Goal: Transaction & Acquisition: Purchase product/service

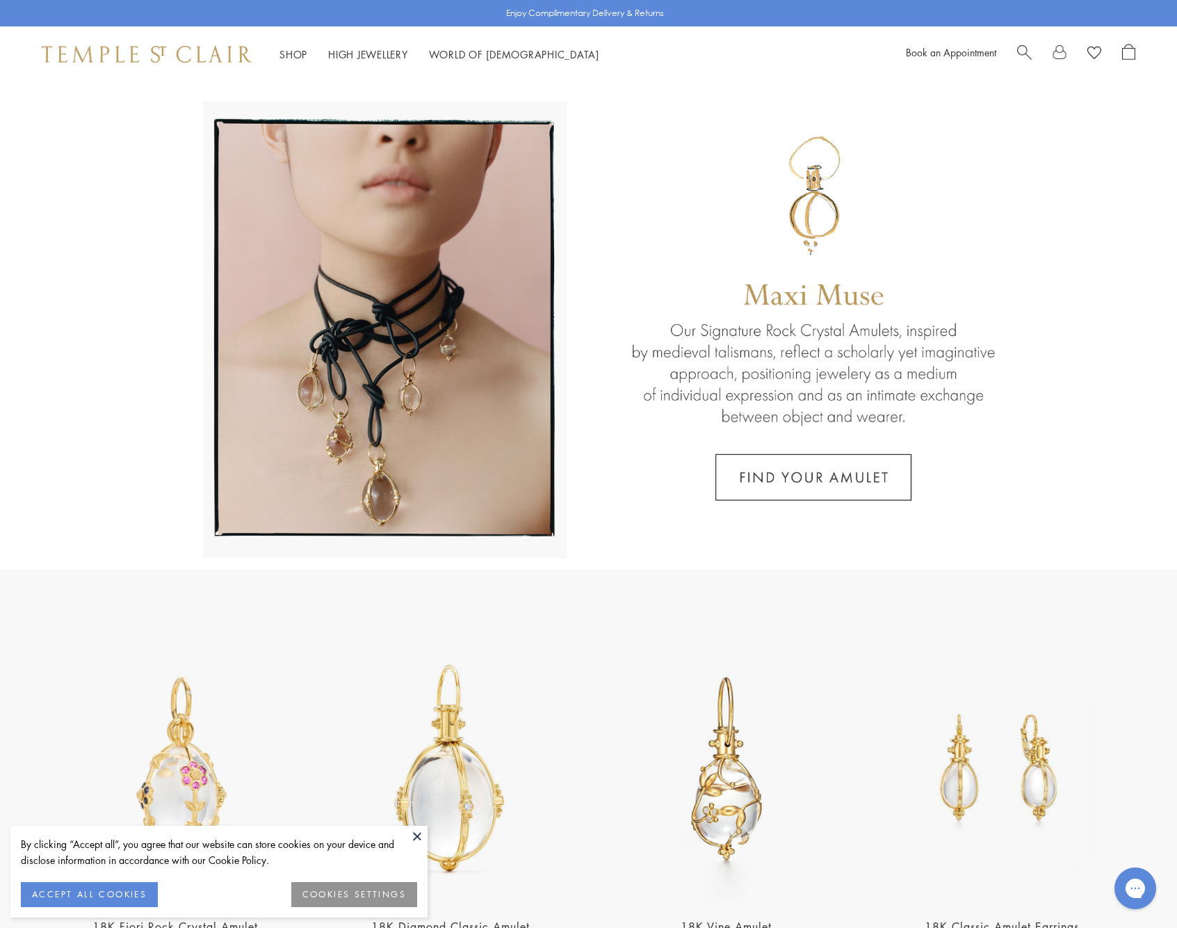
click at [418, 837] on button at bounding box center [417, 835] width 21 height 21
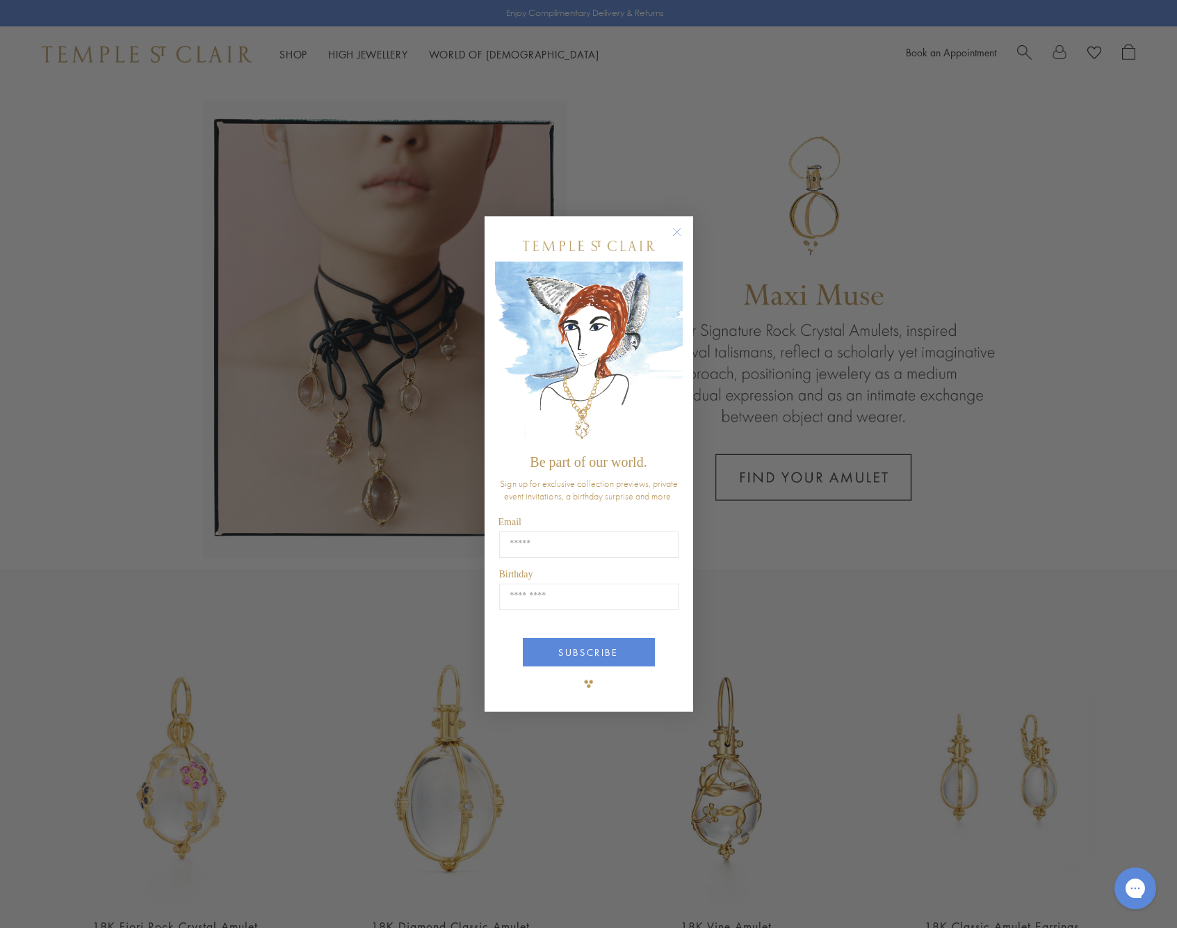
click at [677, 234] on circle "Close dialog" at bounding box center [676, 232] width 17 height 17
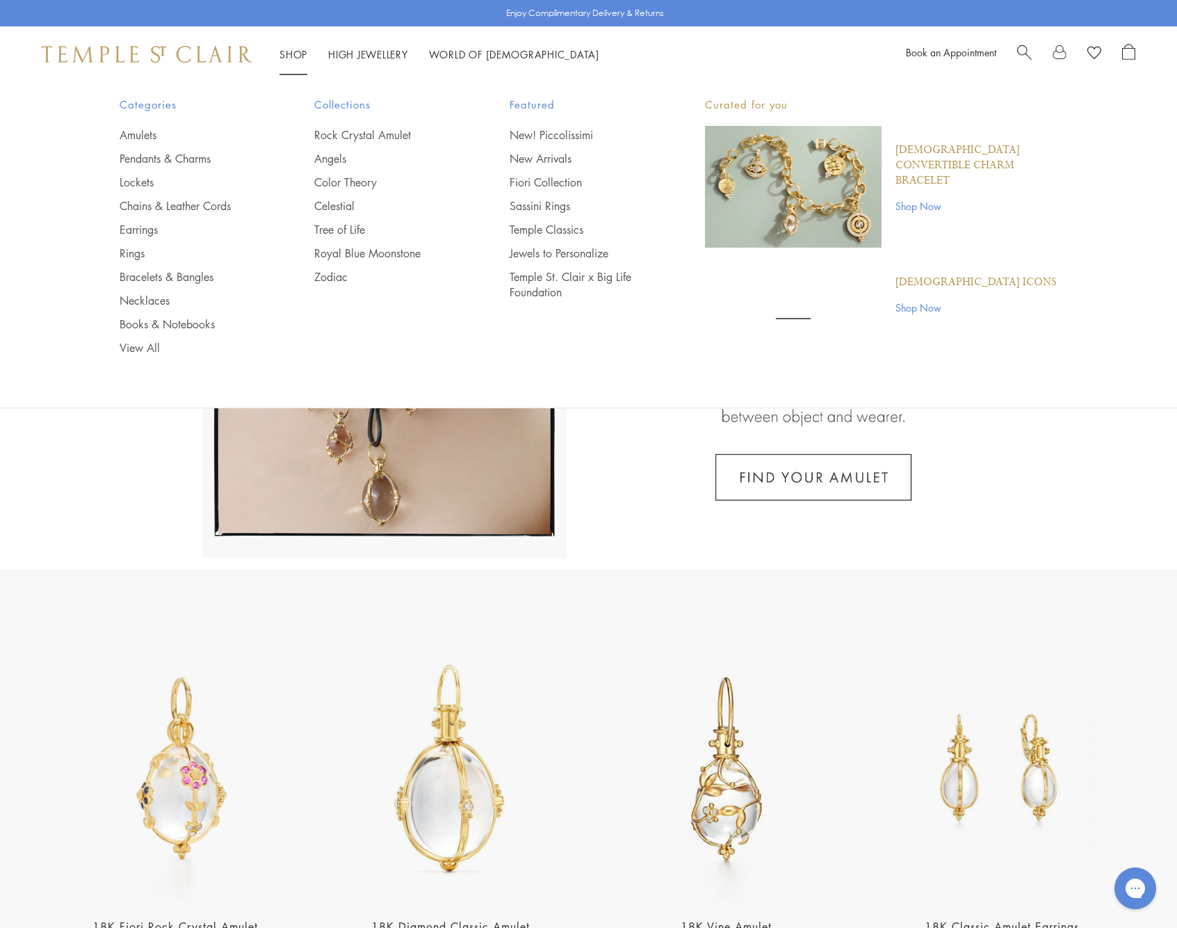
click at [289, 51] on link "Shop Shop" at bounding box center [294, 54] width 28 height 14
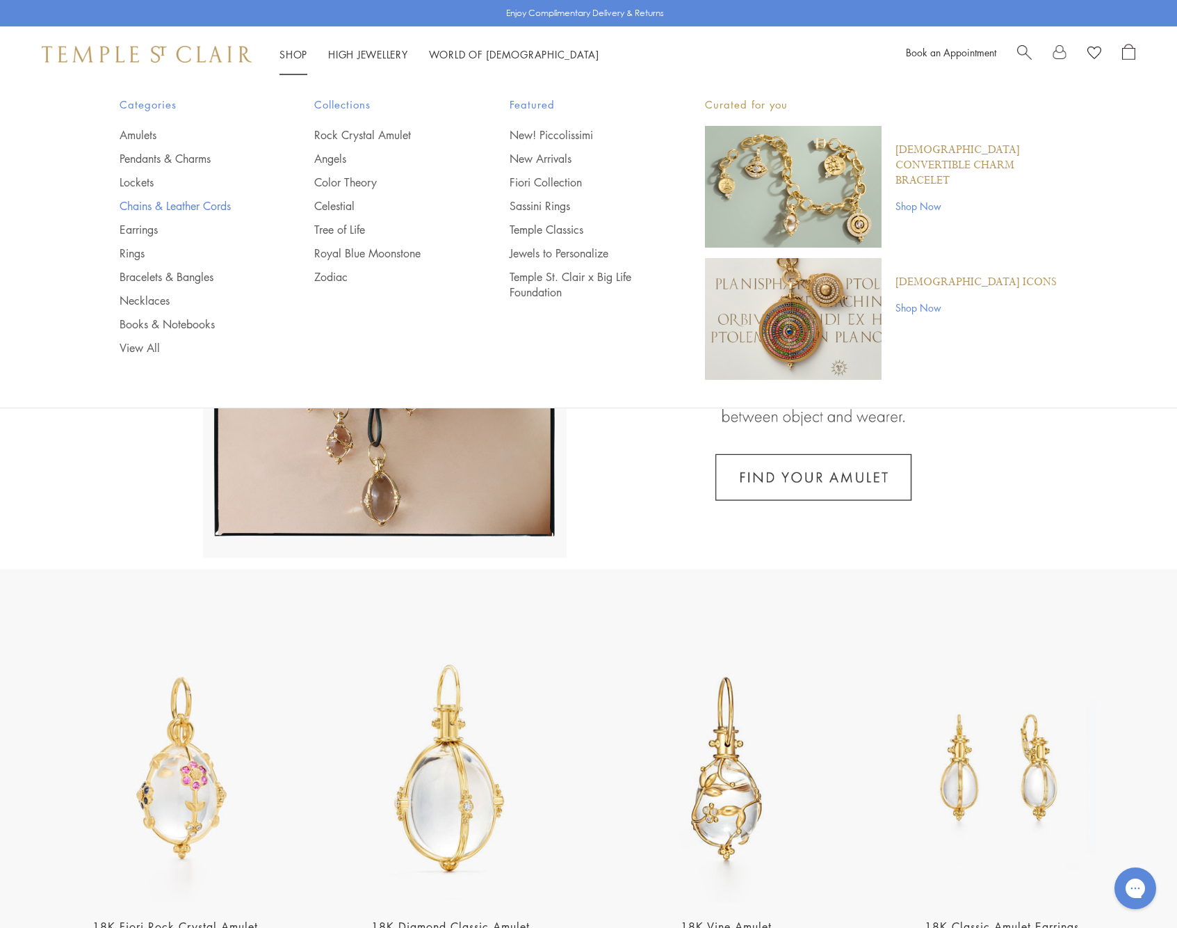
click at [176, 207] on link "Chains & Leather Cords" at bounding box center [190, 205] width 140 height 15
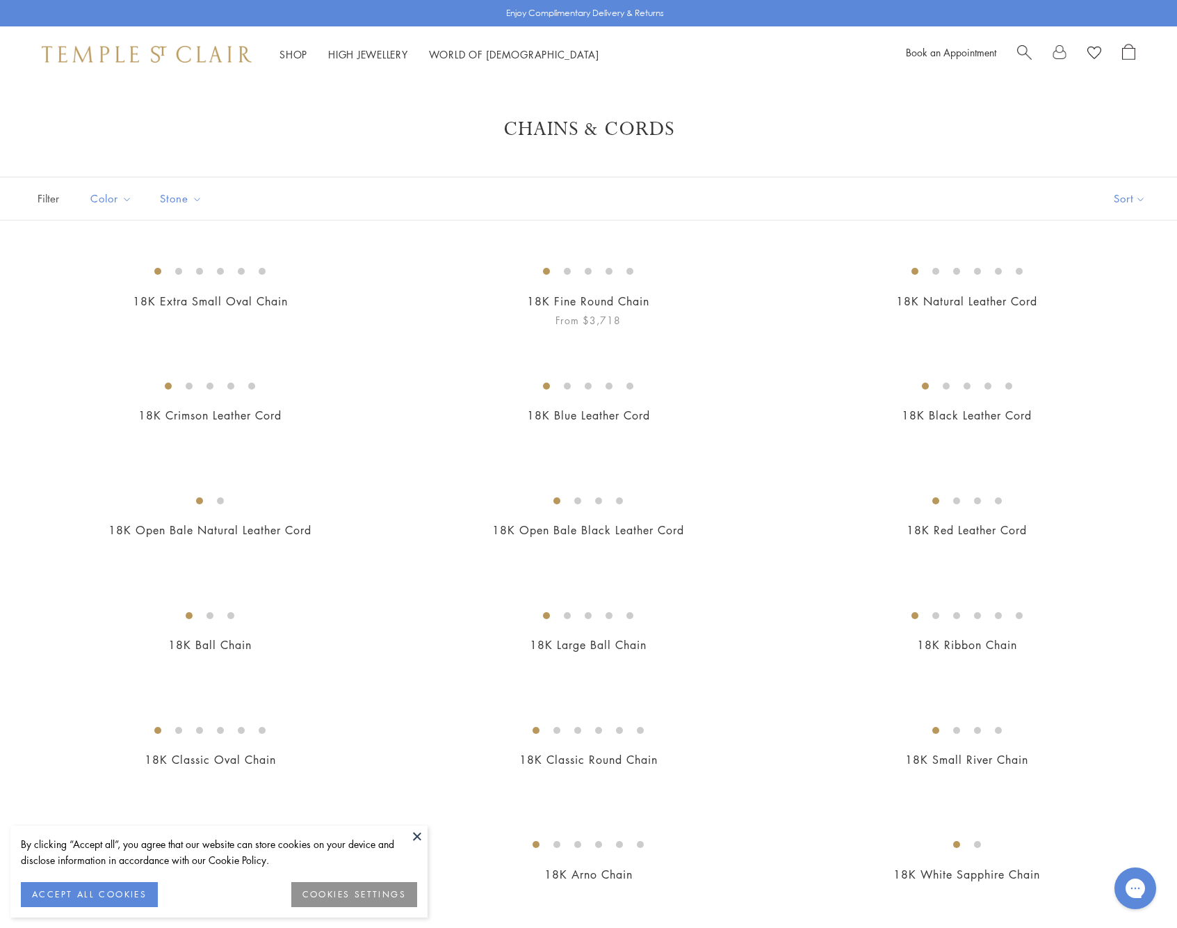
click at [0, 0] on img at bounding box center [0, 0] width 0 height 0
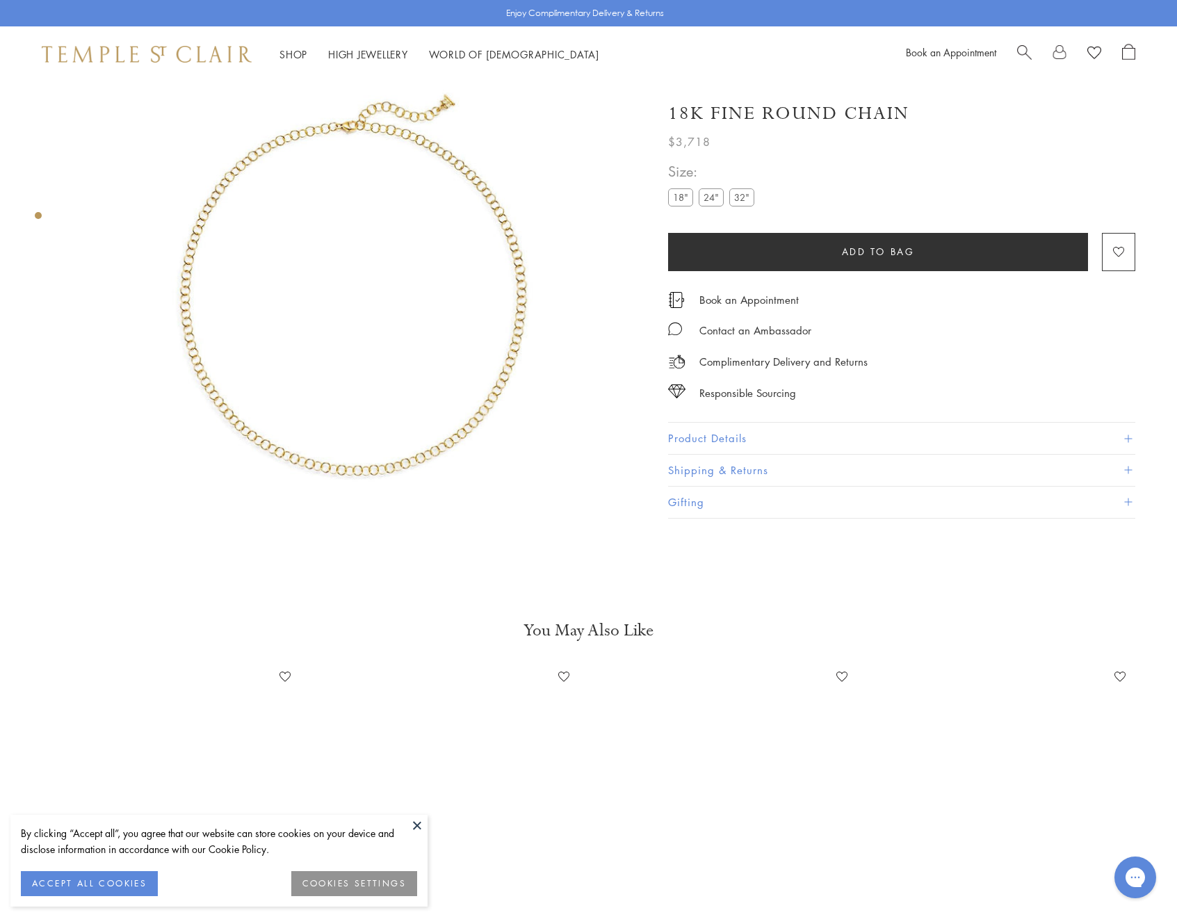
scroll to position [82, 0]
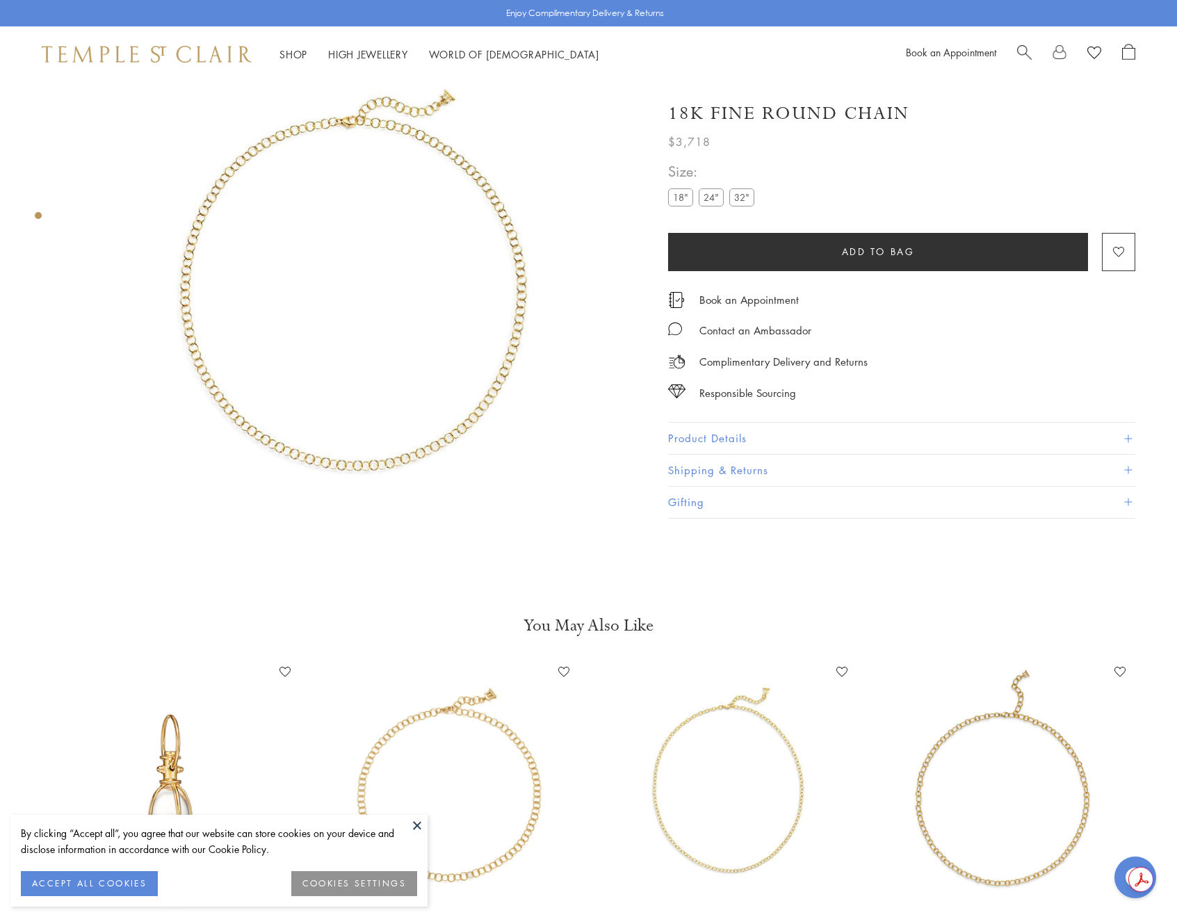
click at [1131, 437] on span at bounding box center [1128, 439] width 8 height 8
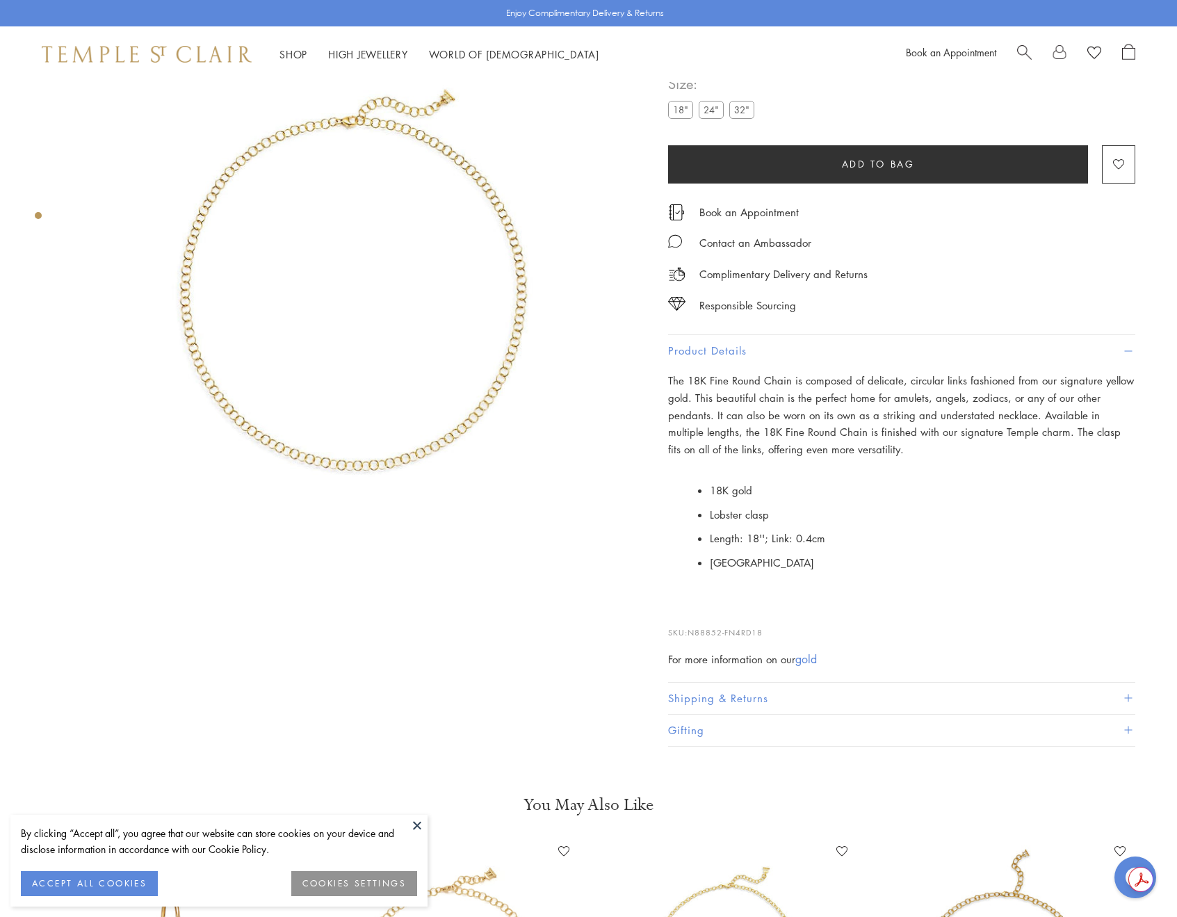
click at [6, 41] on div "Shop Shop Categories Amulets Pendants & Charms Lockets Chains & Leather Cords E…" at bounding box center [588, 54] width 1177 height 56
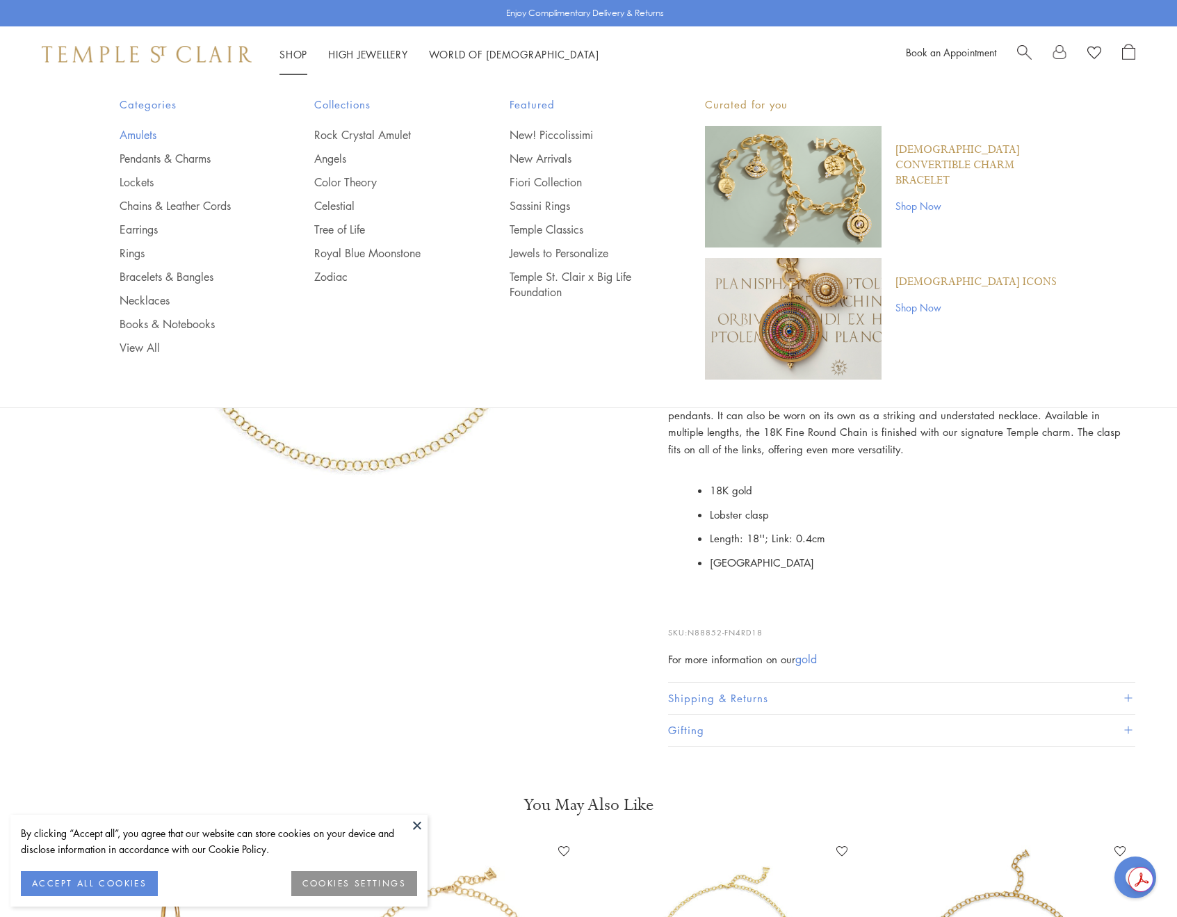
click at [142, 133] on link "Amulets" at bounding box center [190, 134] width 140 height 15
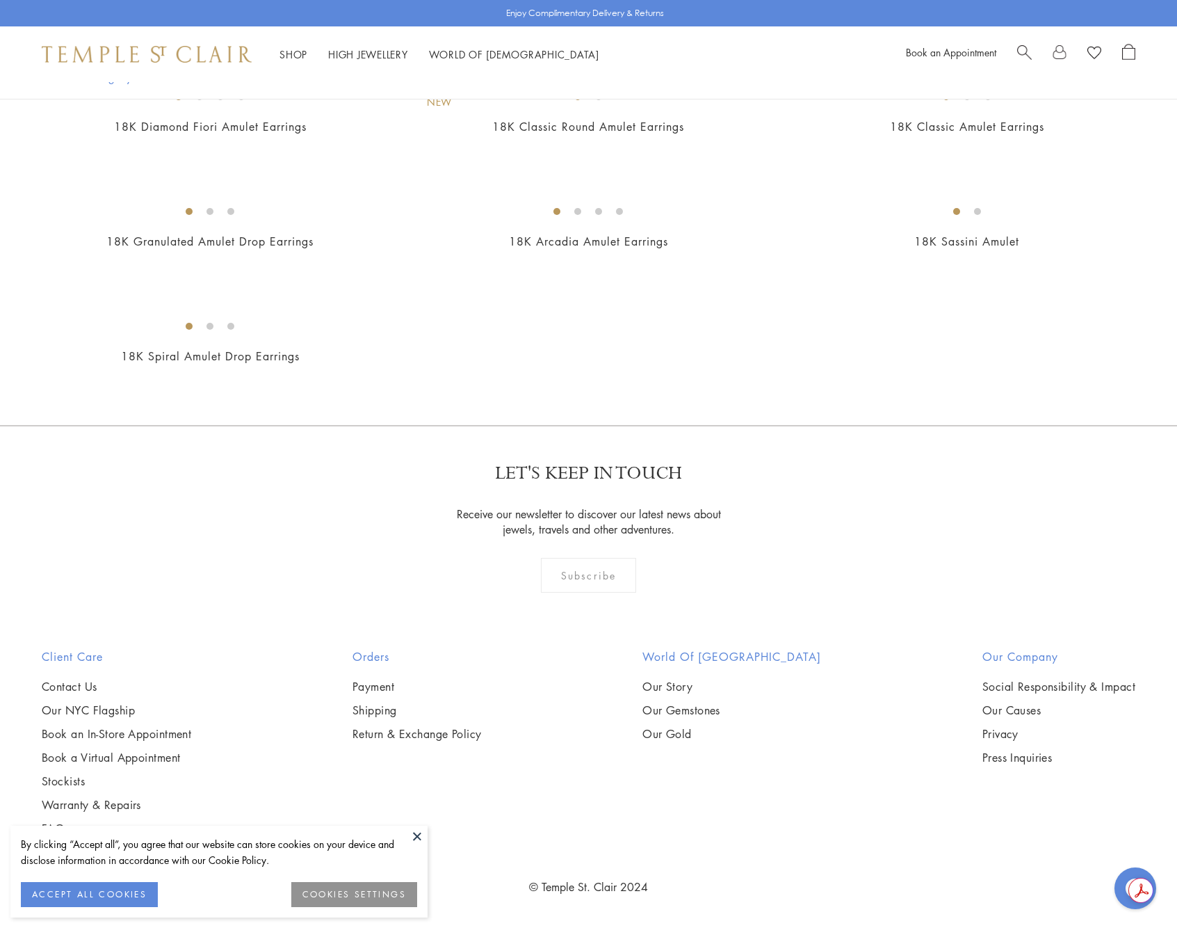
scroll to position [5702, 0]
click at [0, 0] on img at bounding box center [0, 0] width 0 height 0
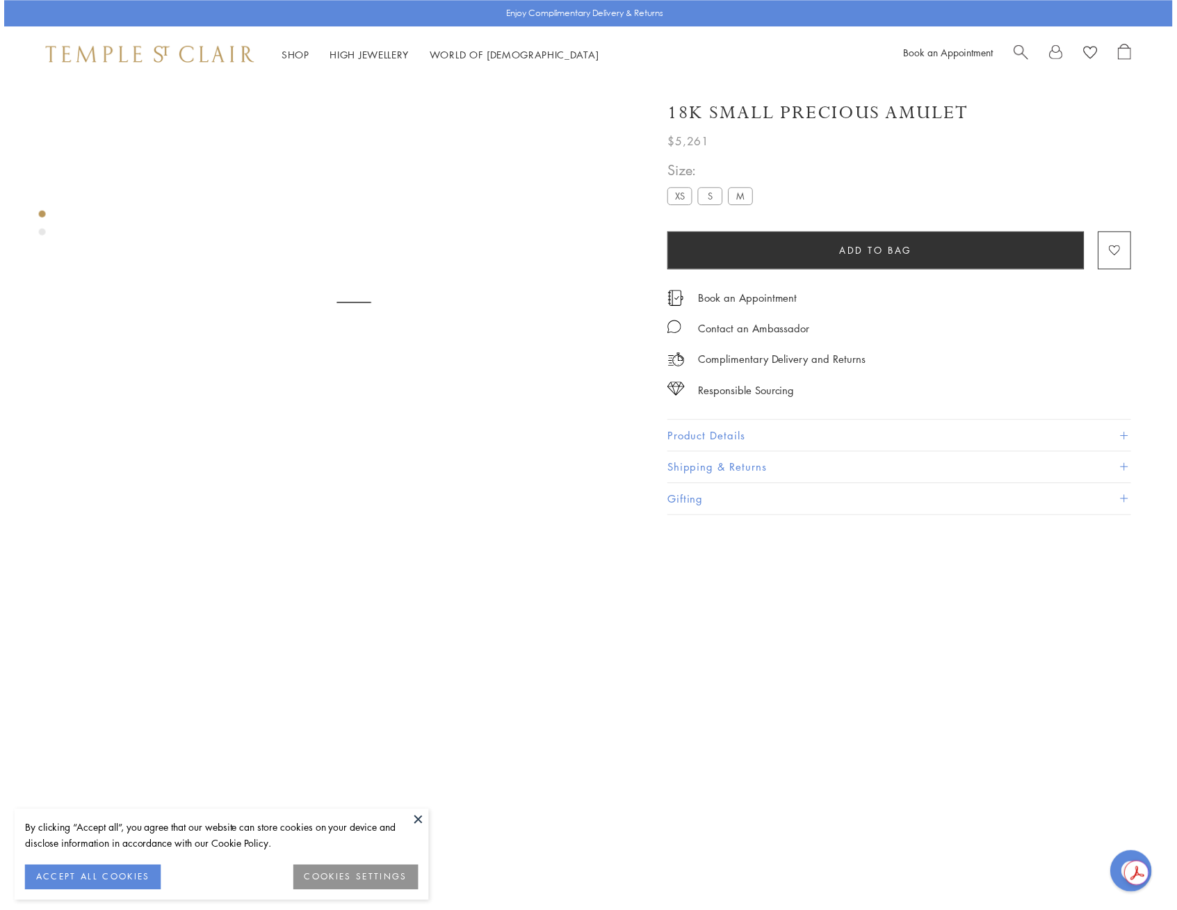
scroll to position [82, 0]
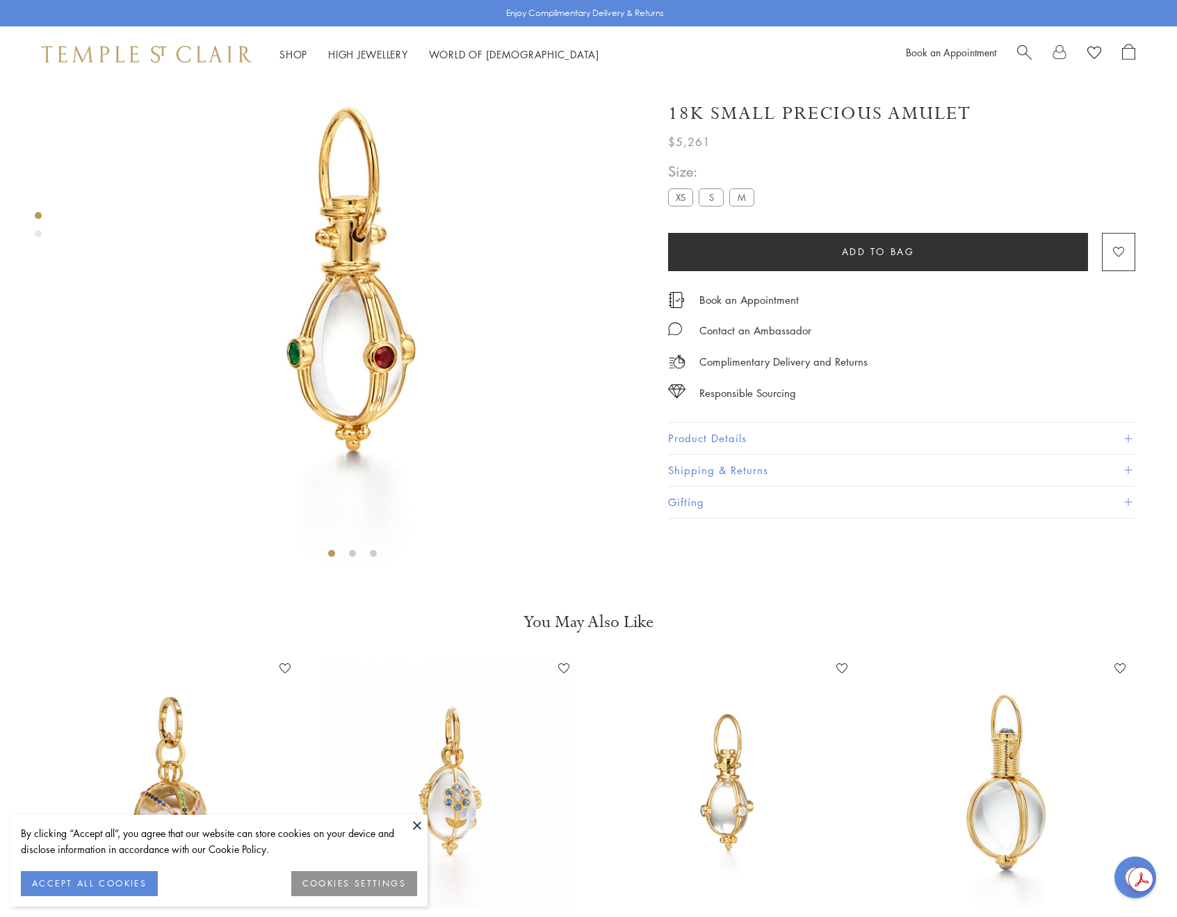
click at [420, 820] on button at bounding box center [417, 825] width 21 height 21
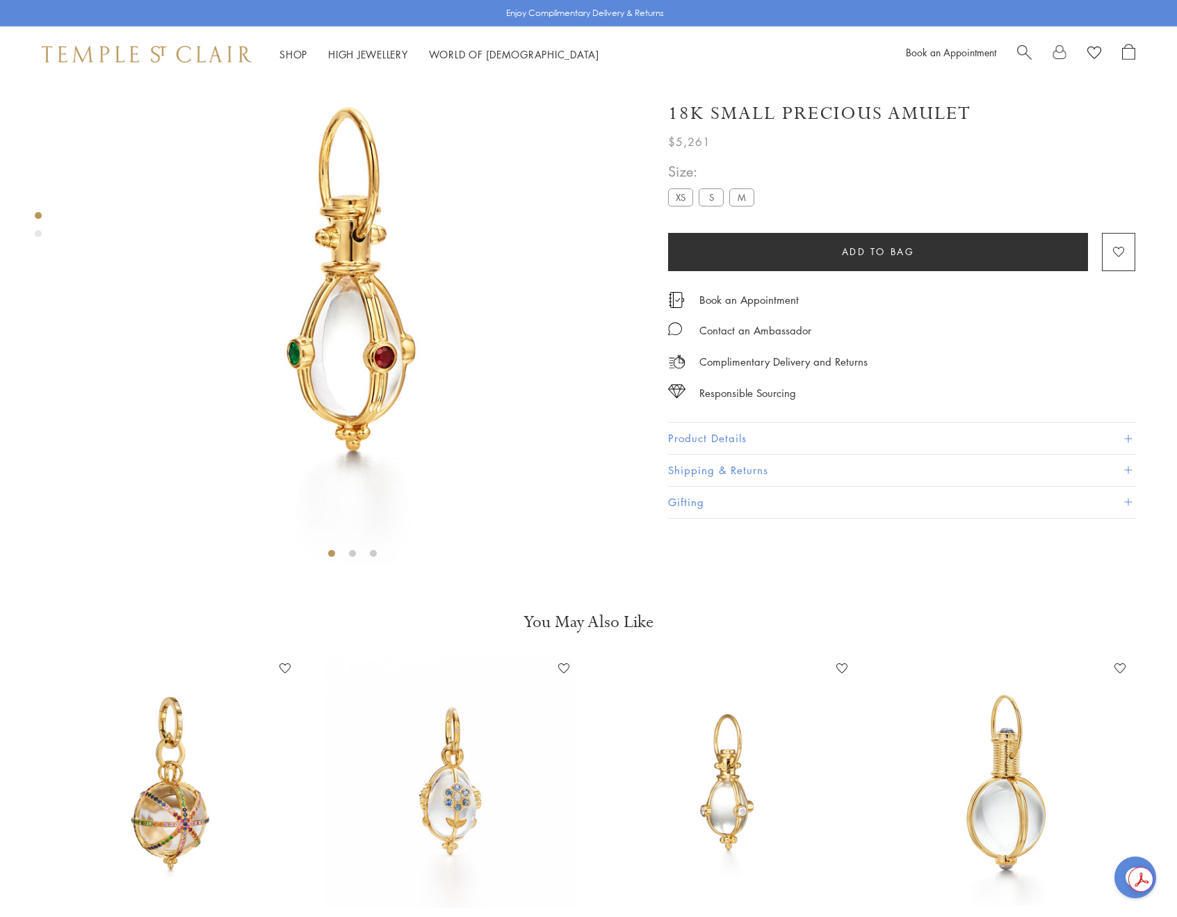
click at [1129, 438] on span at bounding box center [1128, 439] width 8 height 8
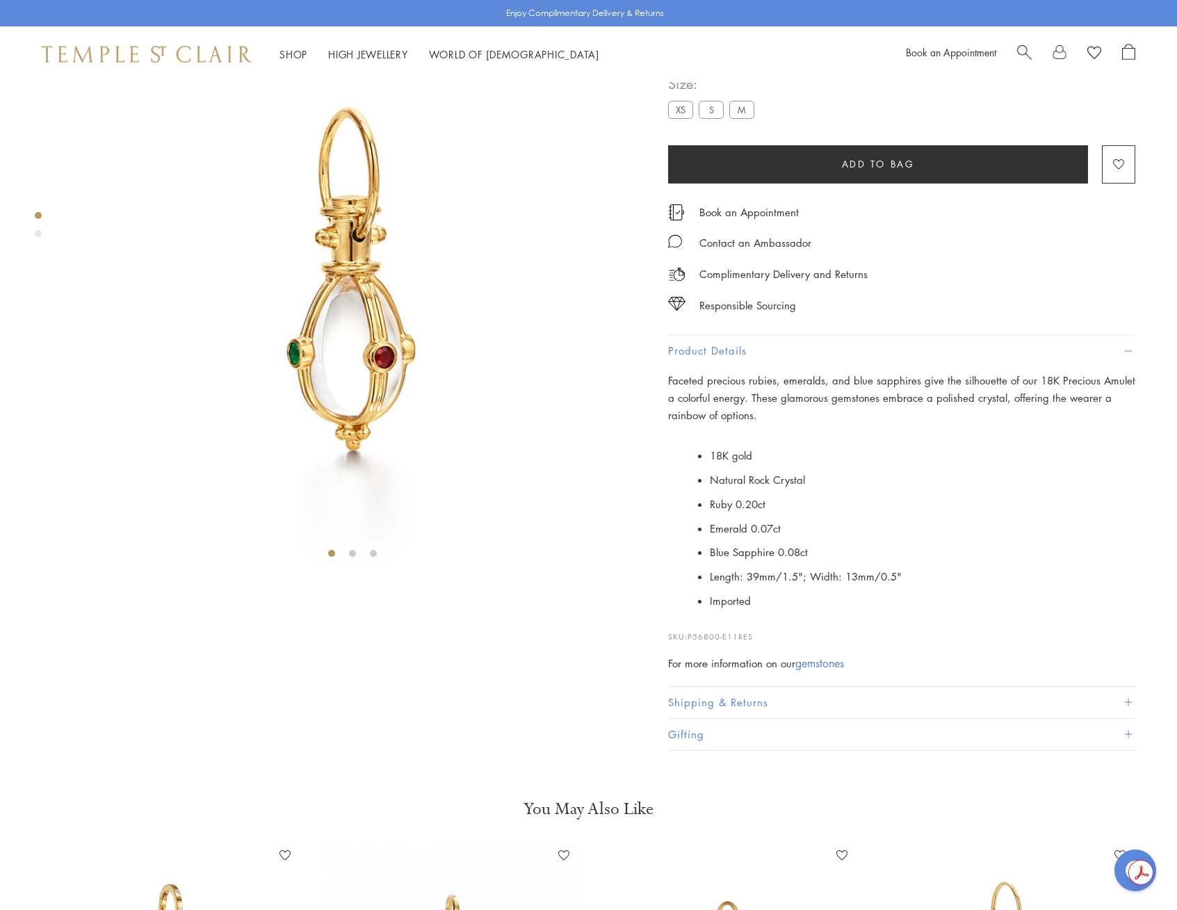
click at [136, 116] on img at bounding box center [352, 282] width 565 height 565
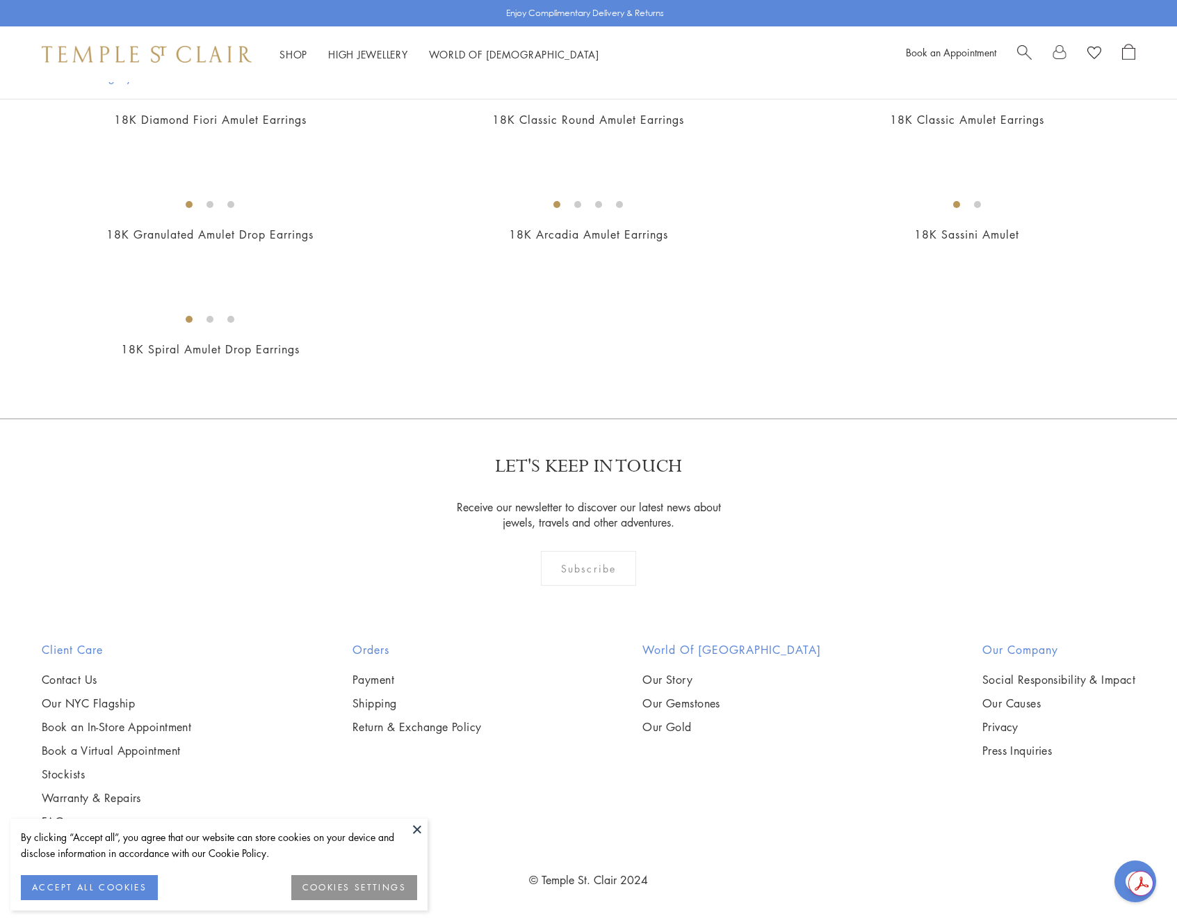
click at [1024, 52] on span "Search" at bounding box center [1024, 51] width 15 height 15
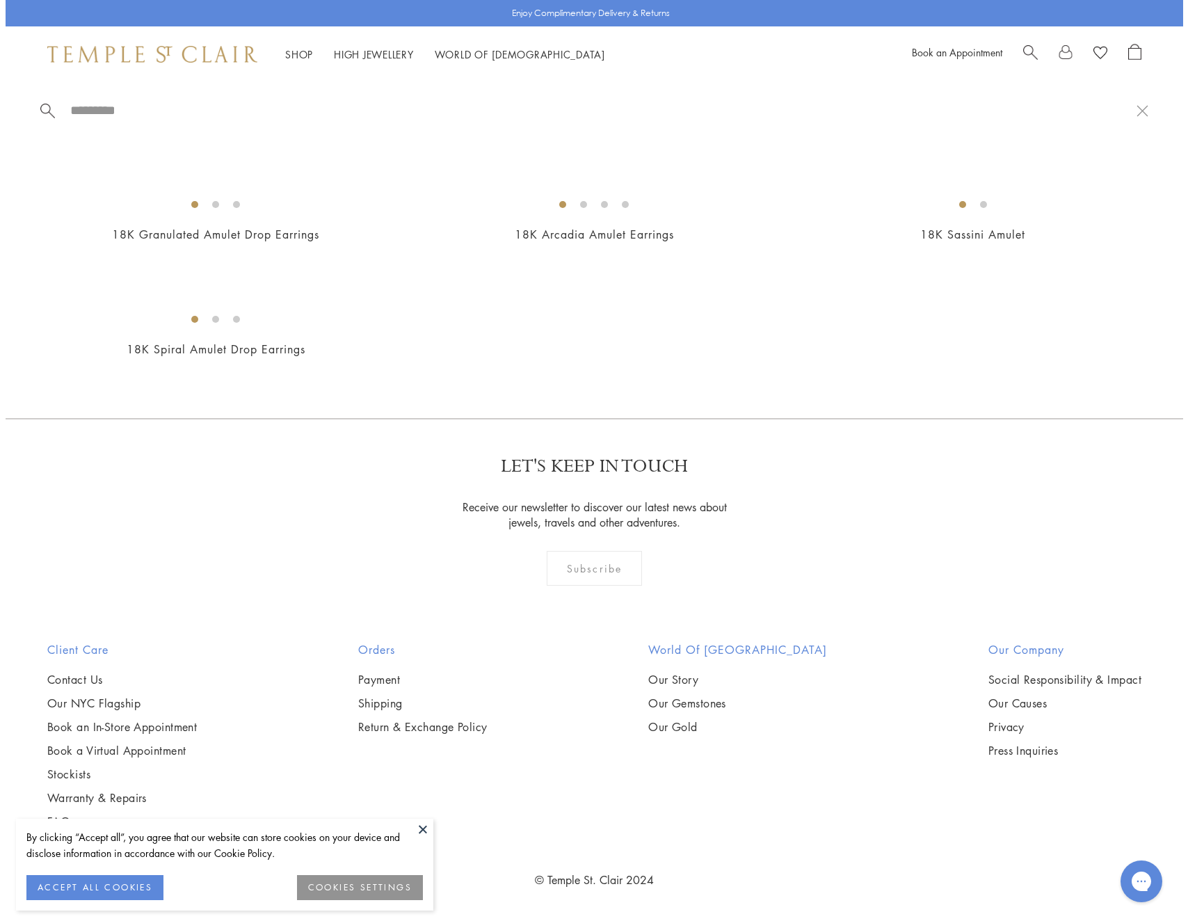
scroll to position [5743, 0]
click at [95, 108] on input "search" at bounding box center [602, 110] width 1078 height 16
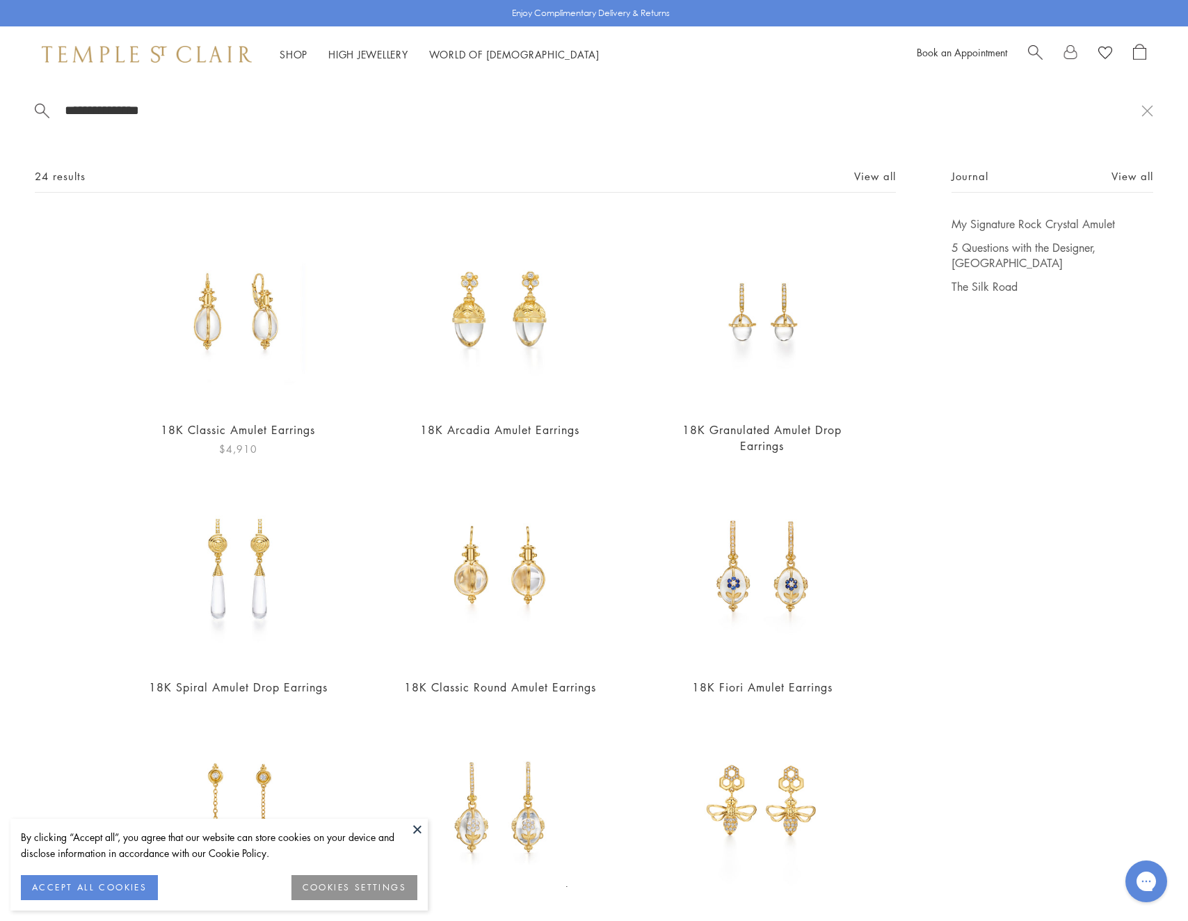
type input "**********"
click at [213, 323] on img at bounding box center [238, 312] width 193 height 193
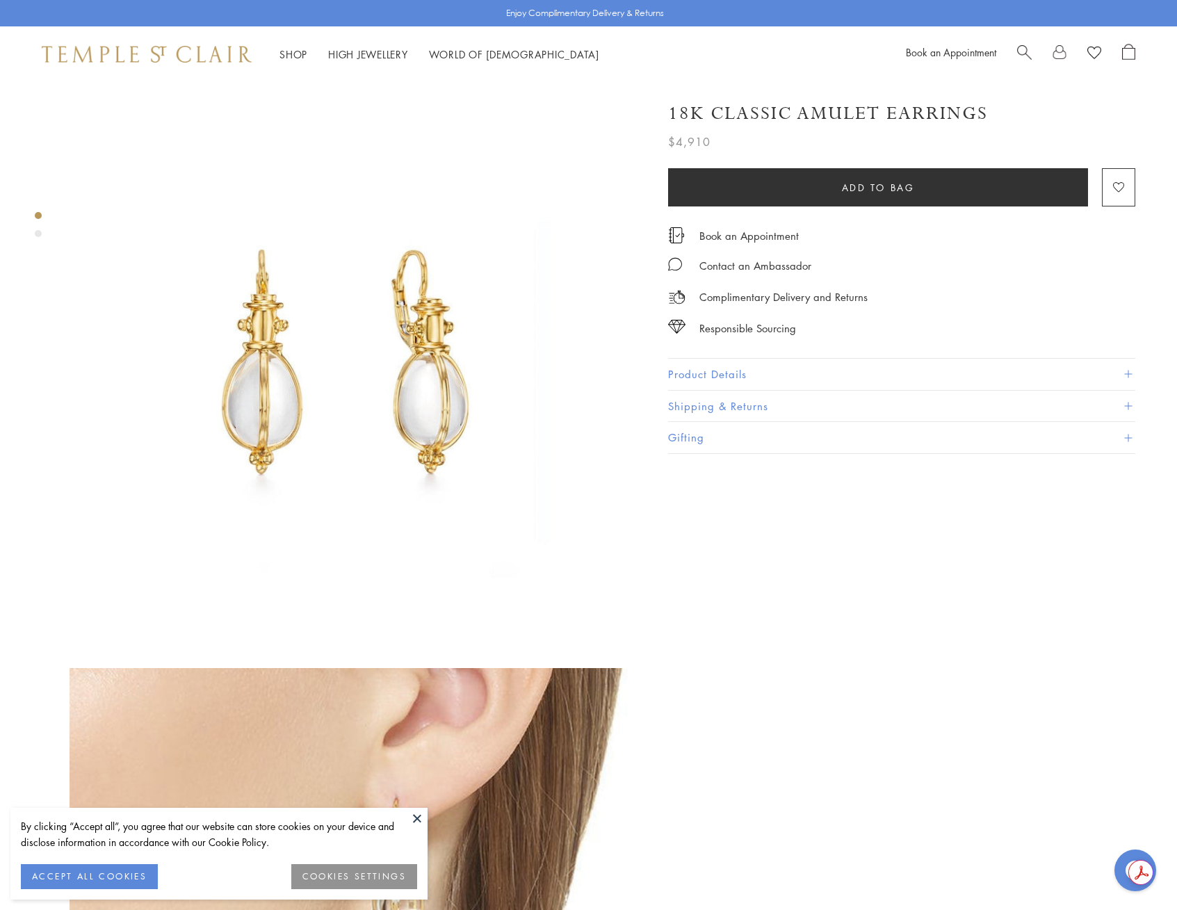
click at [1128, 372] on span at bounding box center [1128, 375] width 8 height 8
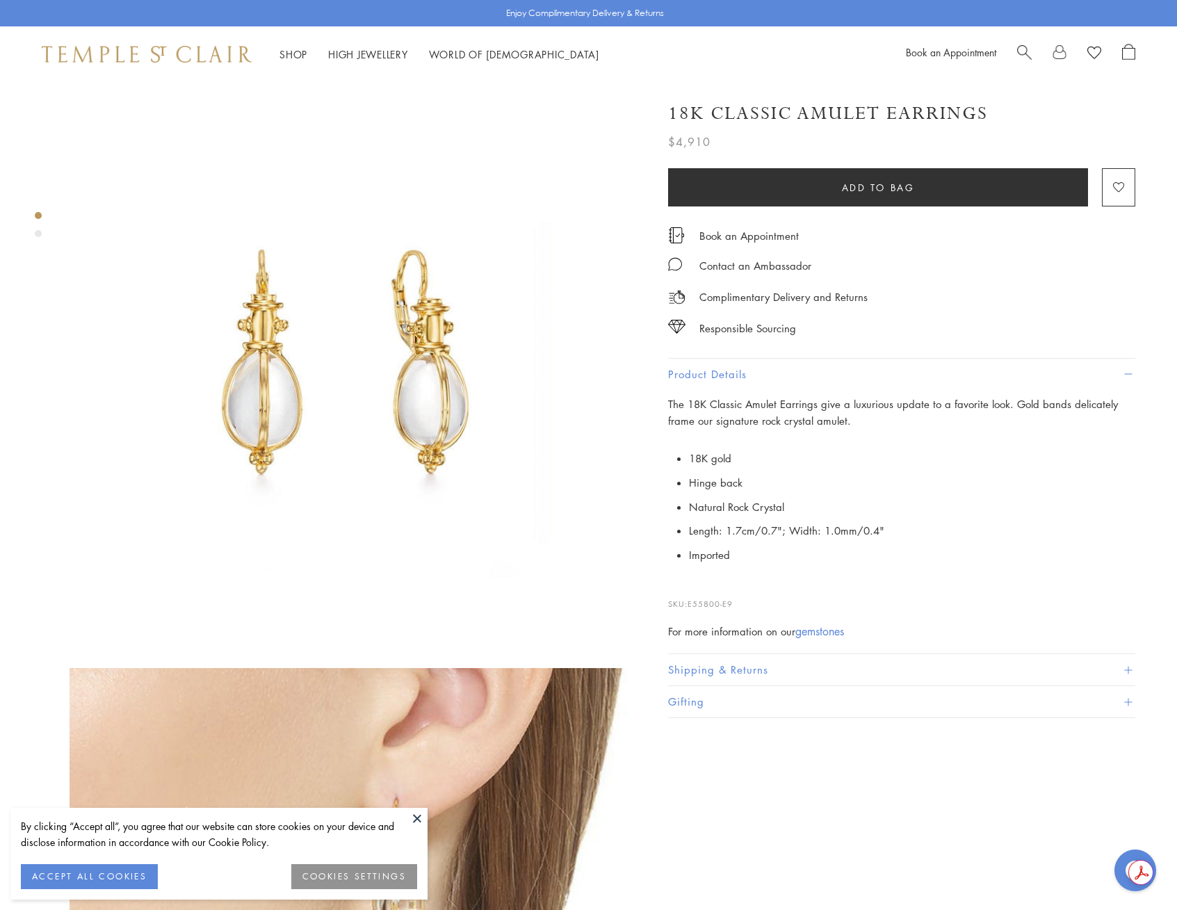
click at [414, 816] on button at bounding box center [417, 818] width 21 height 21
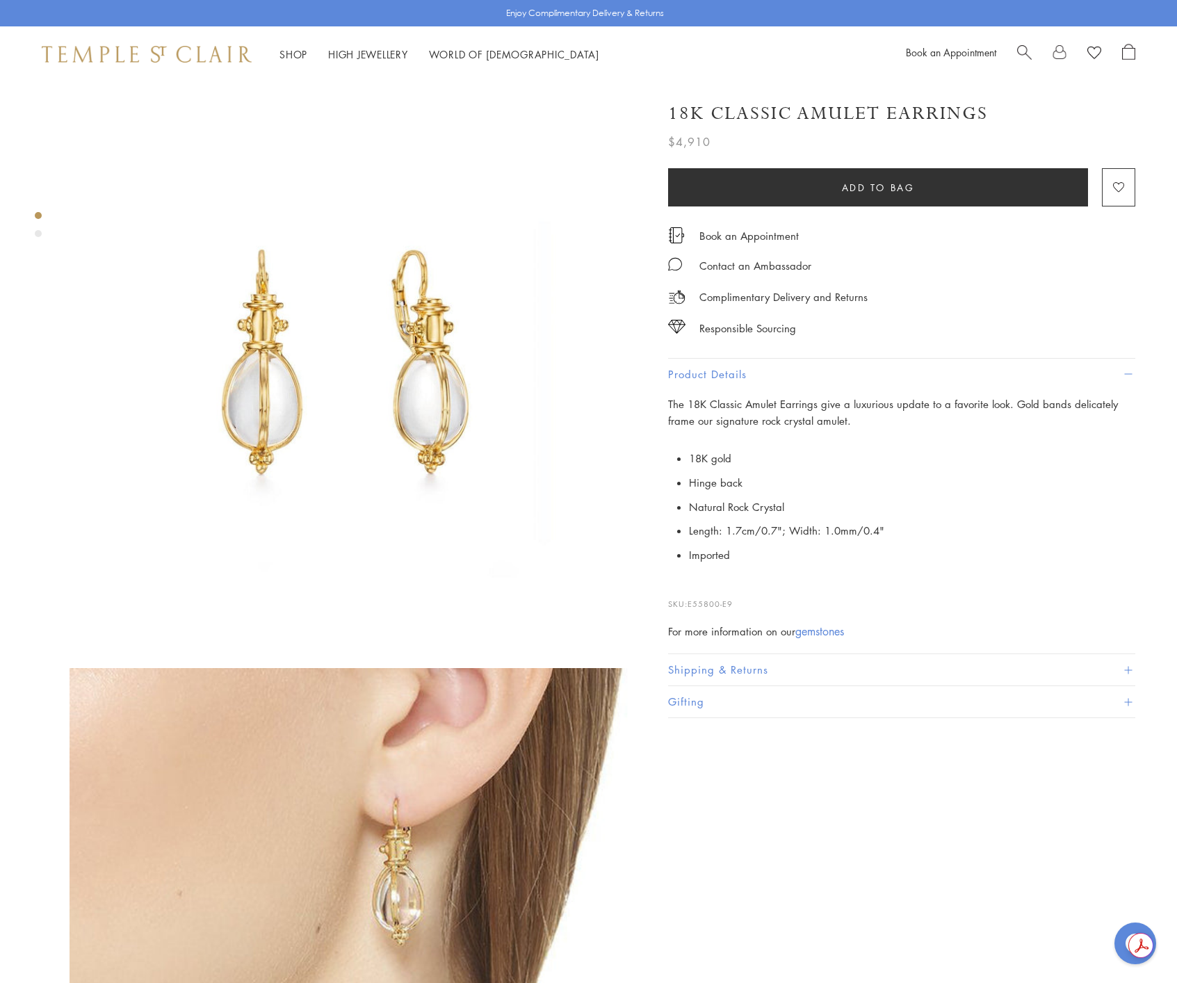
click at [10, 107] on div at bounding box center [338, 657] width 677 height 1151
